Goal: Task Accomplishment & Management: Complete application form

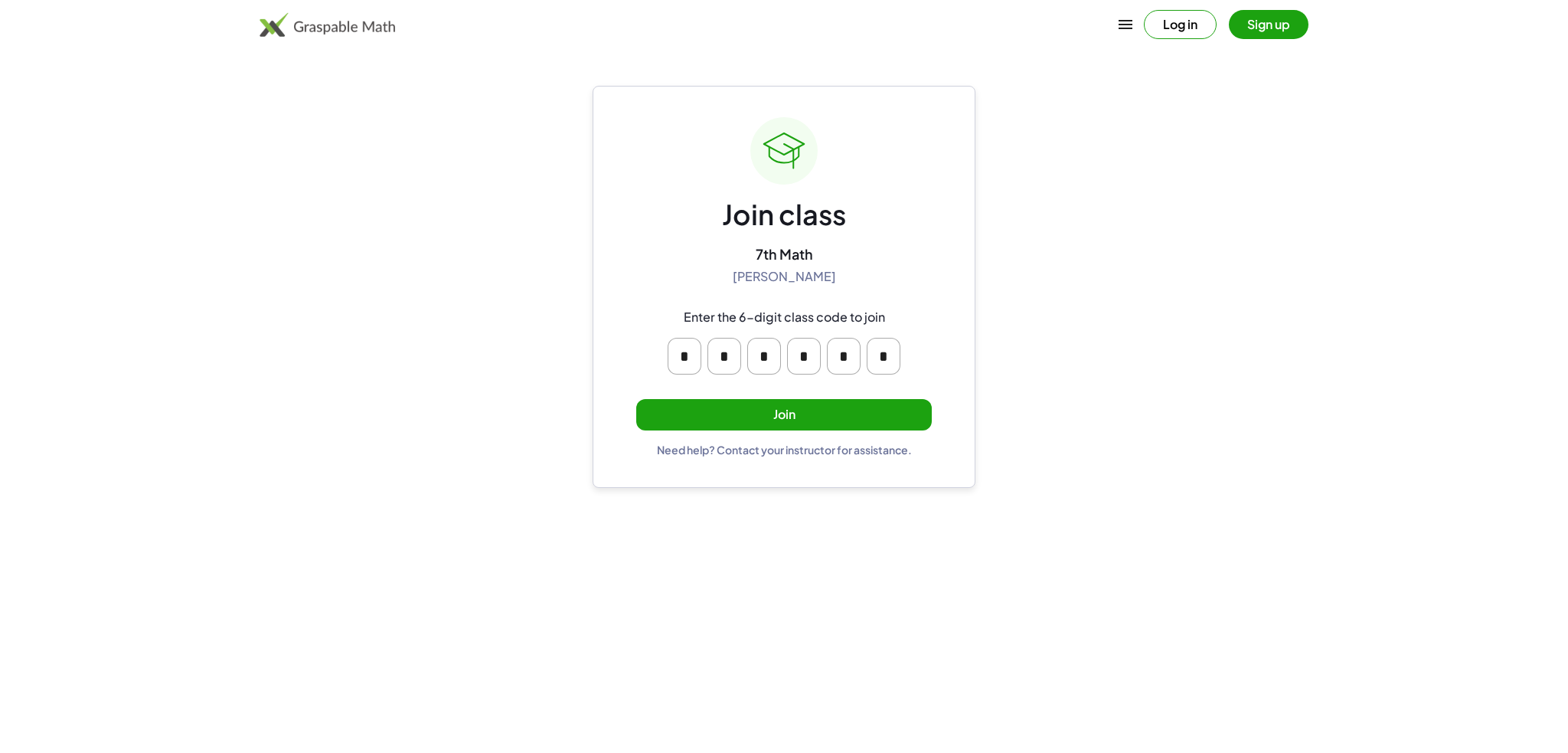
click at [745, 417] on button "Join" at bounding box center [784, 414] width 296 height 31
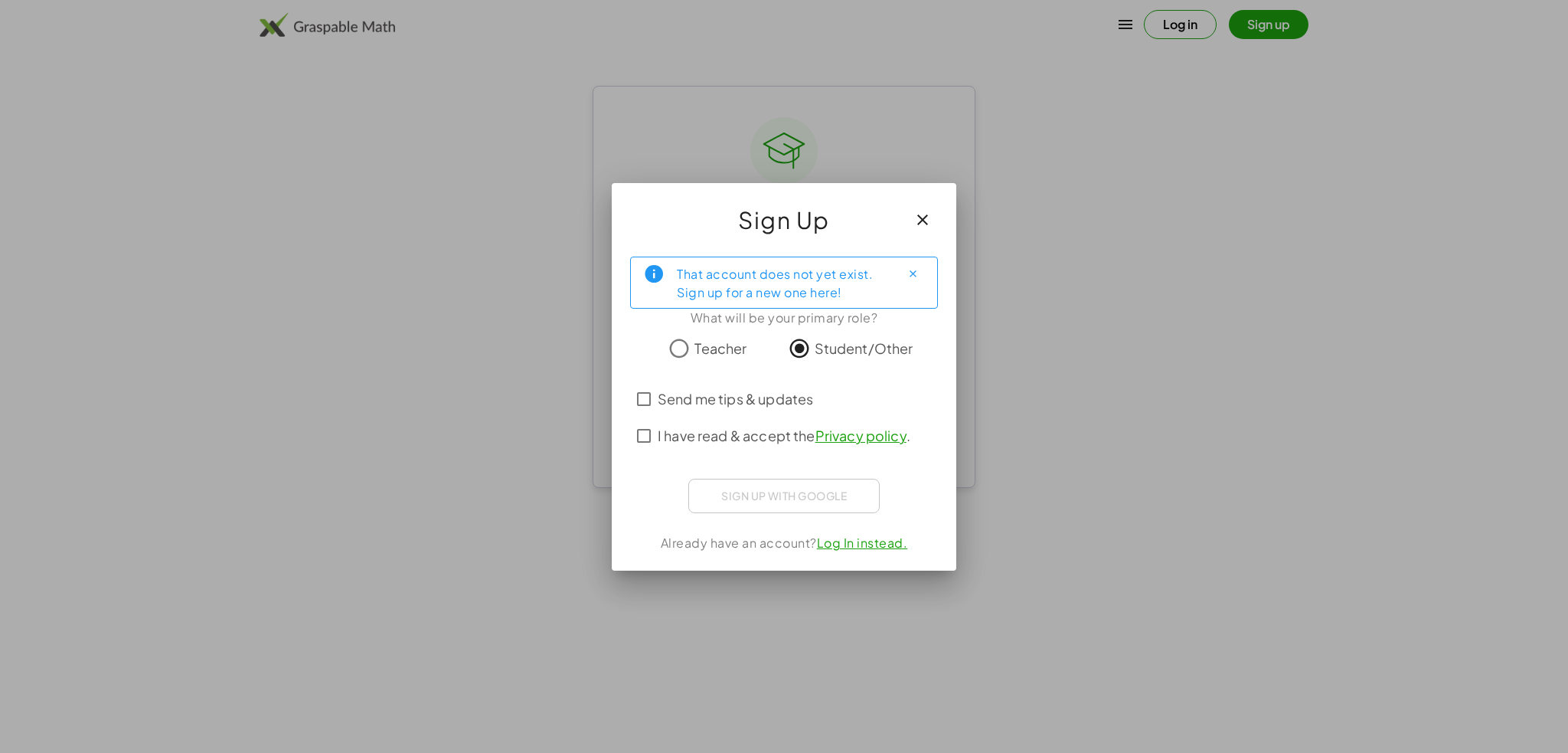
click at [742, 495] on div "Sign up with Google Sign in with Google Sign in with Google. Opens in new tab" at bounding box center [784, 496] width 192 height 35
click at [928, 216] on icon "button" at bounding box center [922, 220] width 18 height 18
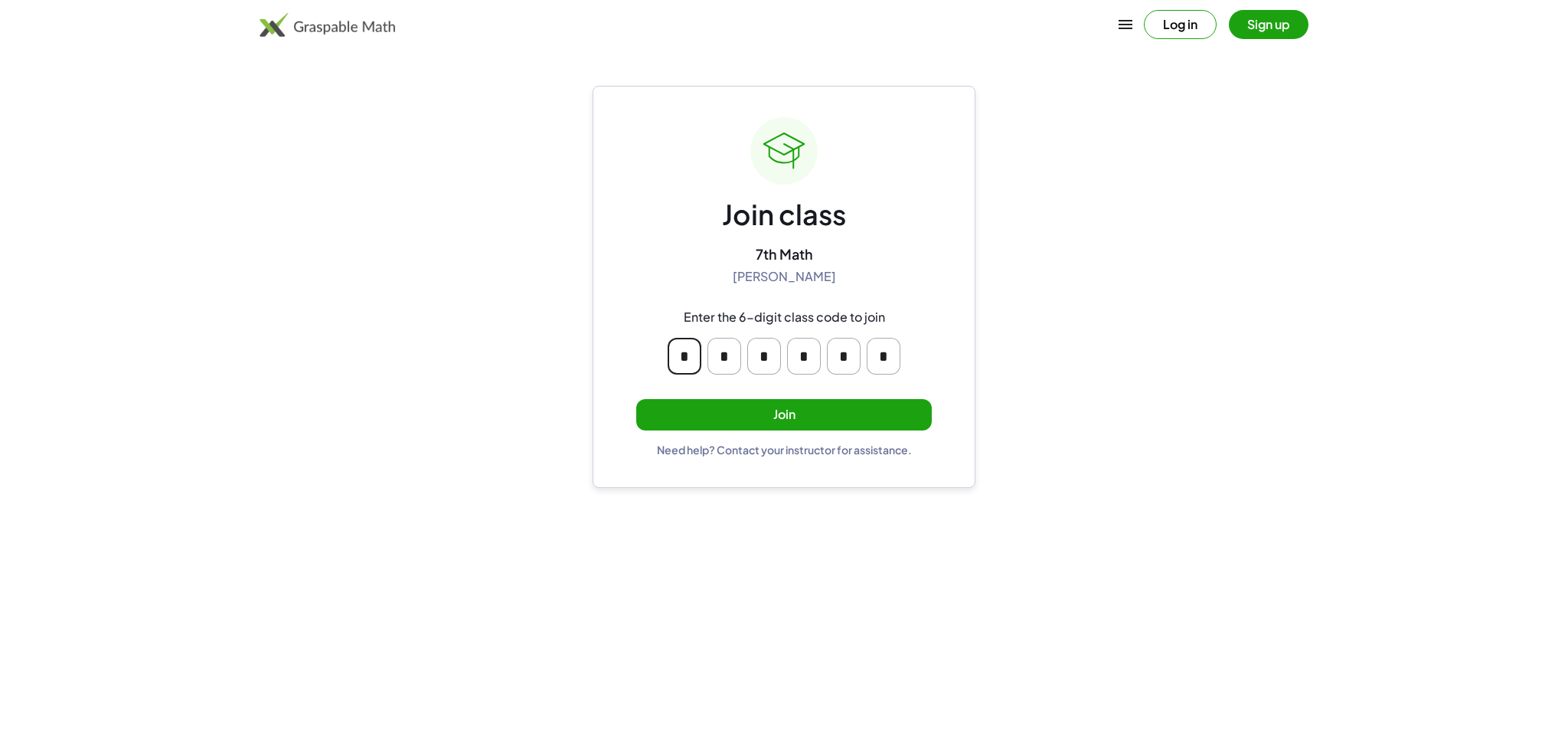
click at [696, 358] on input "*" at bounding box center [685, 356] width 34 height 37
click at [598, 344] on div "Join class 7th Math [PERSON_NAME] Enter the 6-digit class code to join * * * * …" at bounding box center [784, 287] width 383 height 402
click at [1175, 14] on button "Log in" at bounding box center [1181, 24] width 73 height 29
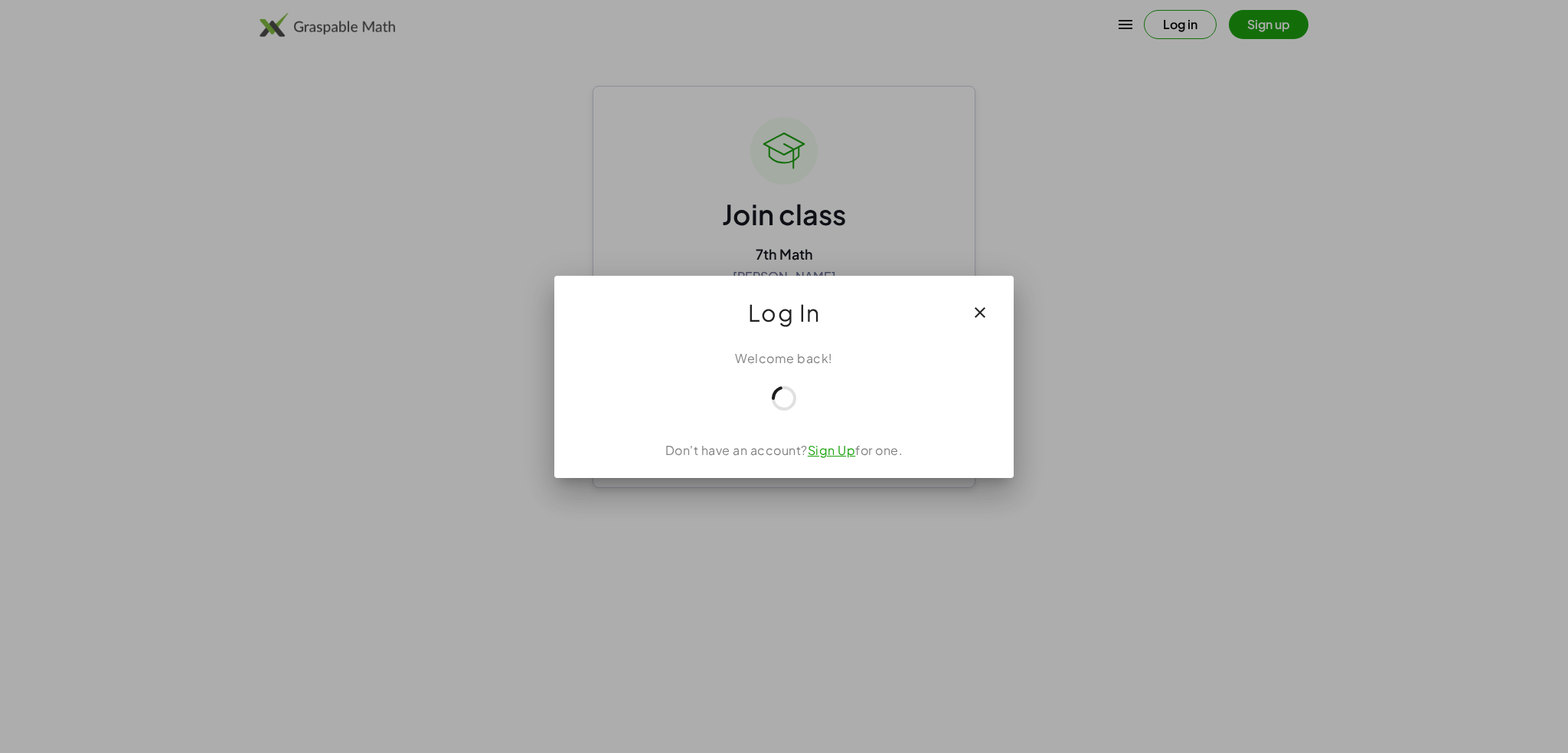
click at [362, 551] on div at bounding box center [784, 376] width 1568 height 753
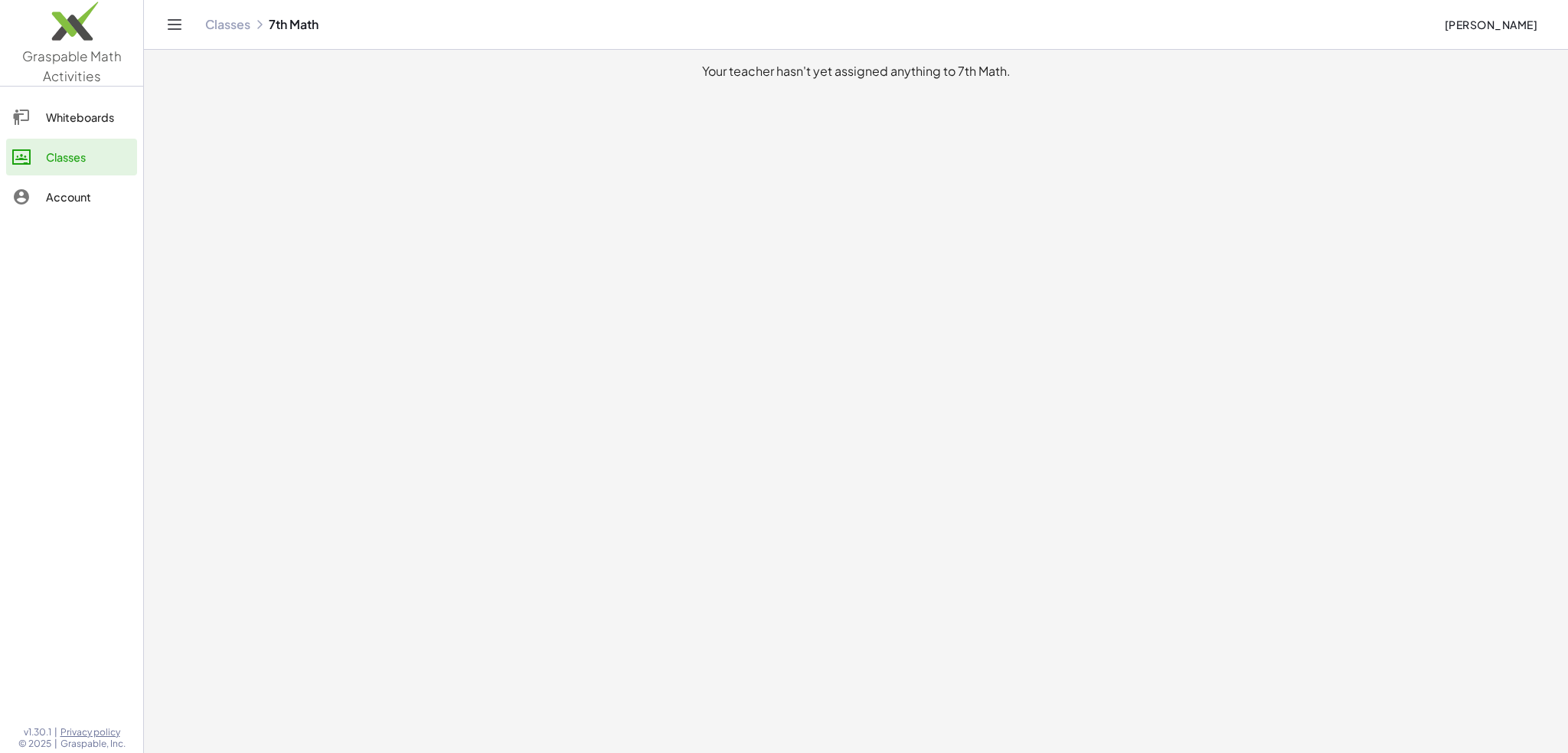
click at [266, 26] on icon at bounding box center [259, 24] width 12 height 12
click at [229, 31] on link "Classes" at bounding box center [228, 24] width 45 height 16
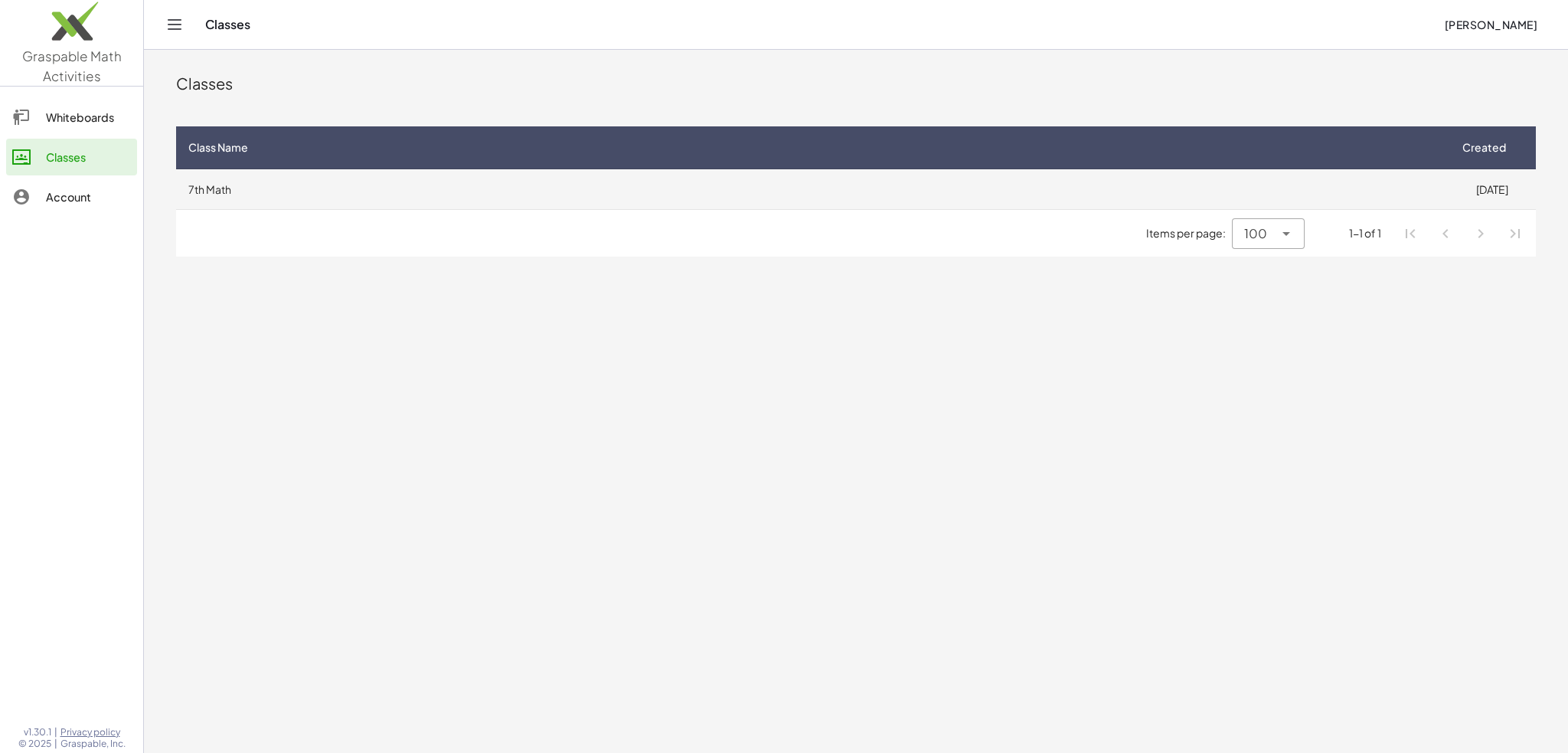
click at [336, 185] on td "7th Math" at bounding box center [812, 189] width 1272 height 40
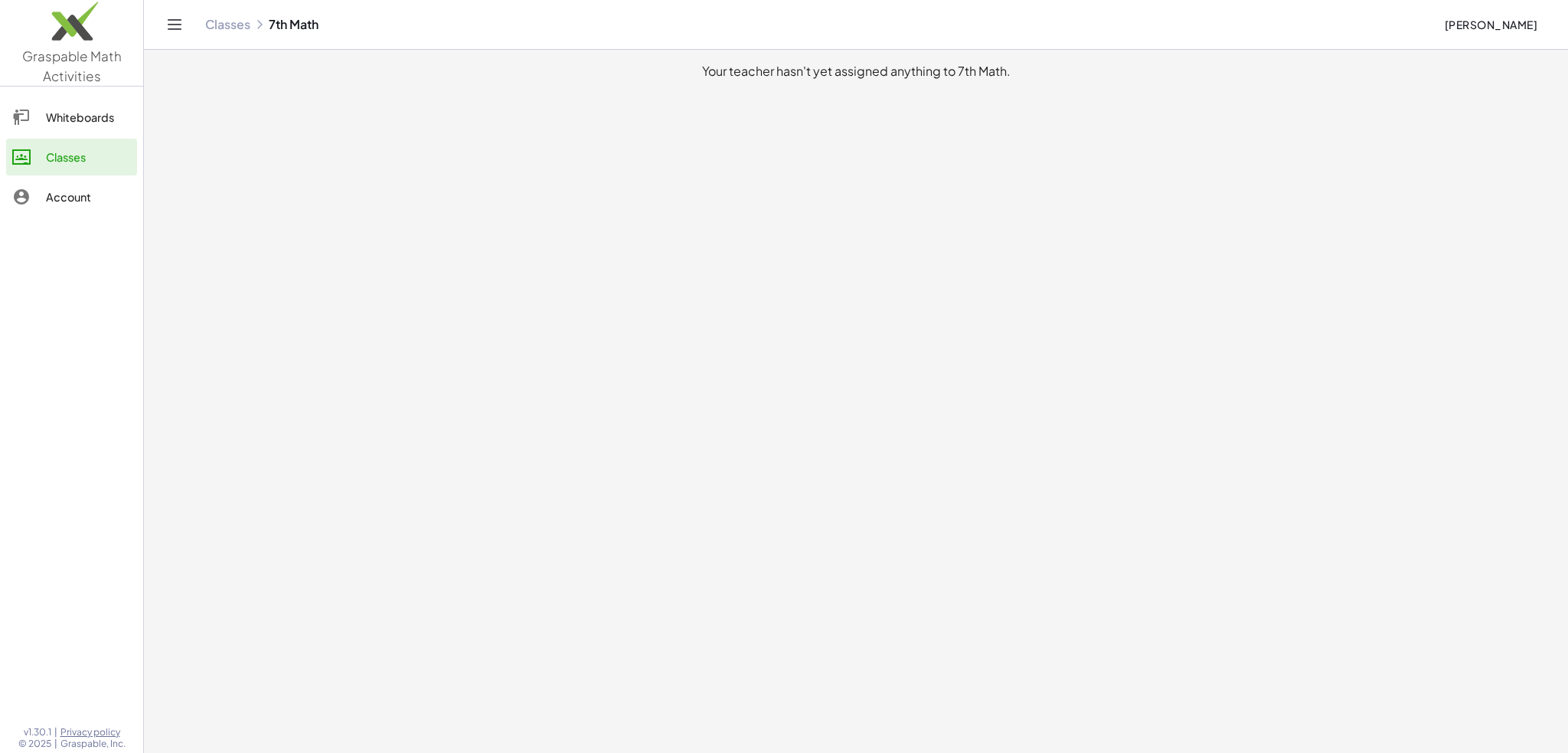
click at [424, 291] on main "Your teacher hasn't yet assigned anything to 7th Math." at bounding box center [855, 376] width 1424 height 753
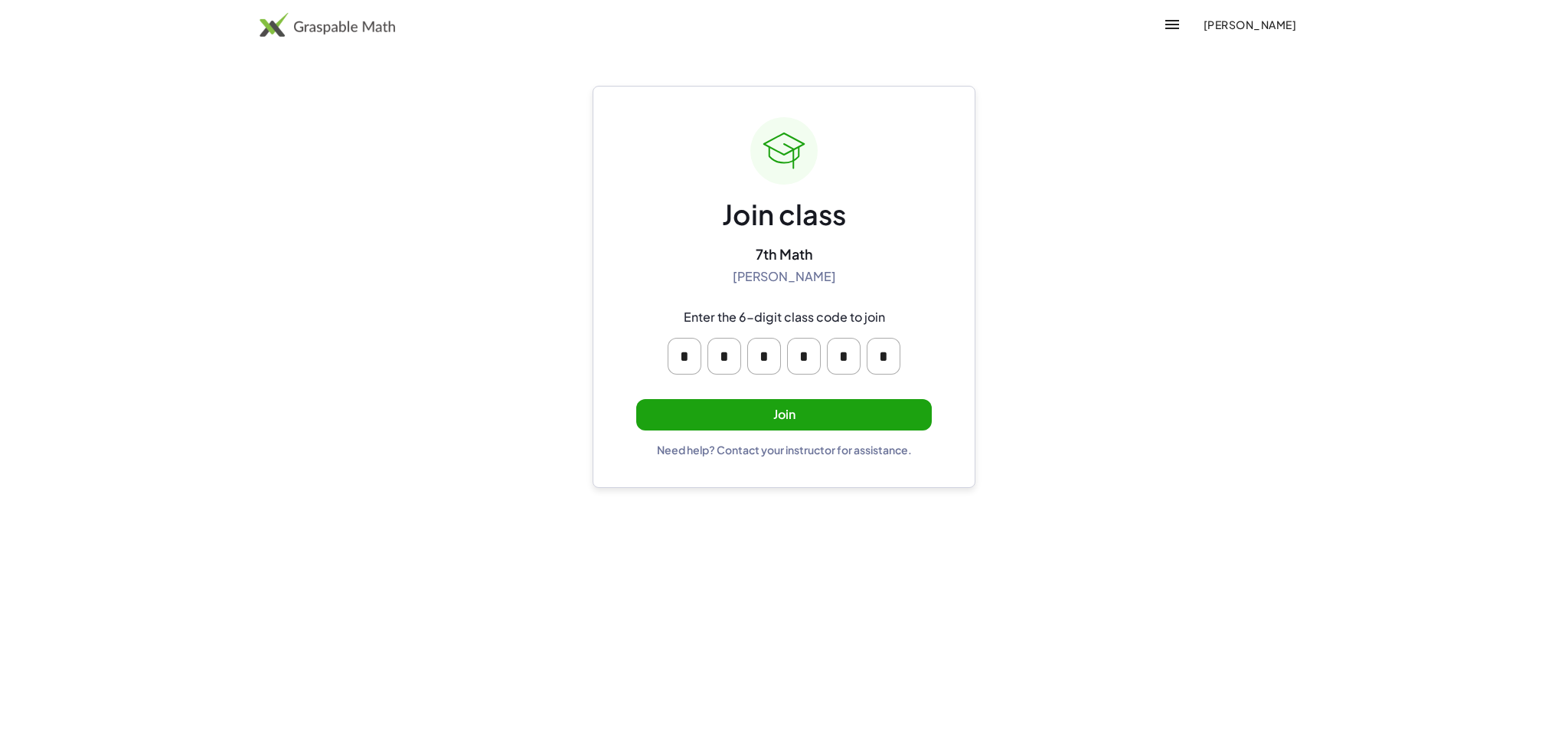
click at [776, 410] on button "Join" at bounding box center [784, 414] width 296 height 31
